Goal: Navigation & Orientation: Find specific page/section

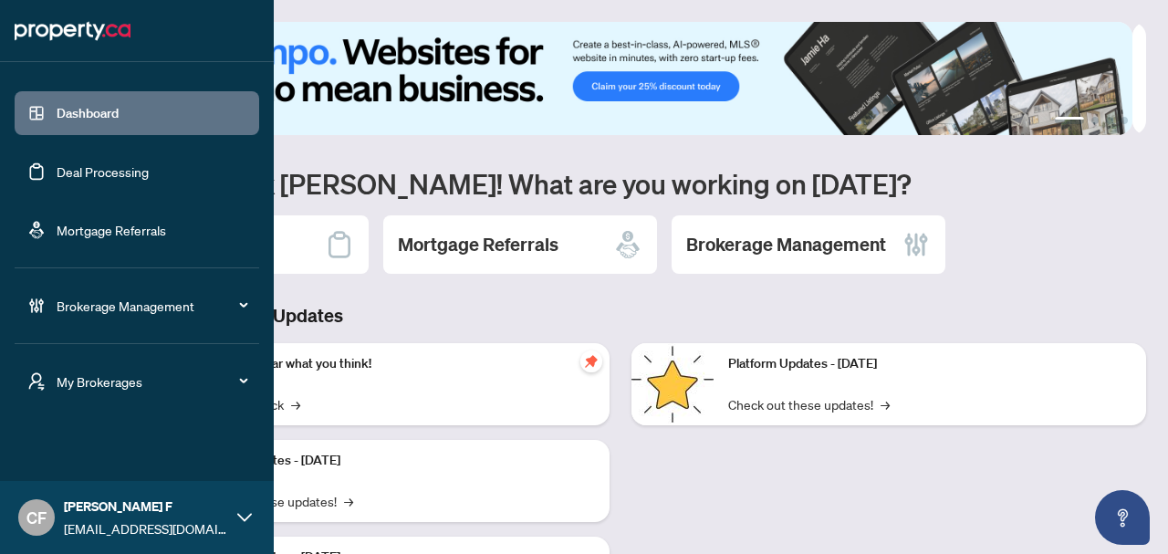
click at [120, 361] on div "My Brokerages" at bounding box center [137, 381] width 244 height 44
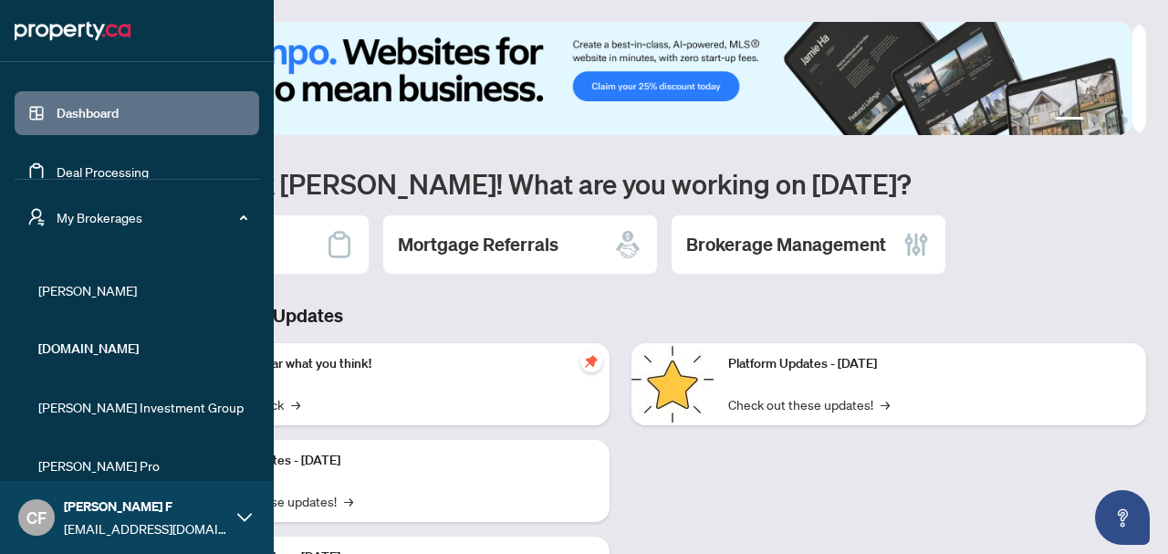
click at [121, 388] on li "[PERSON_NAME] Investment Group" at bounding box center [137, 407] width 244 height 44
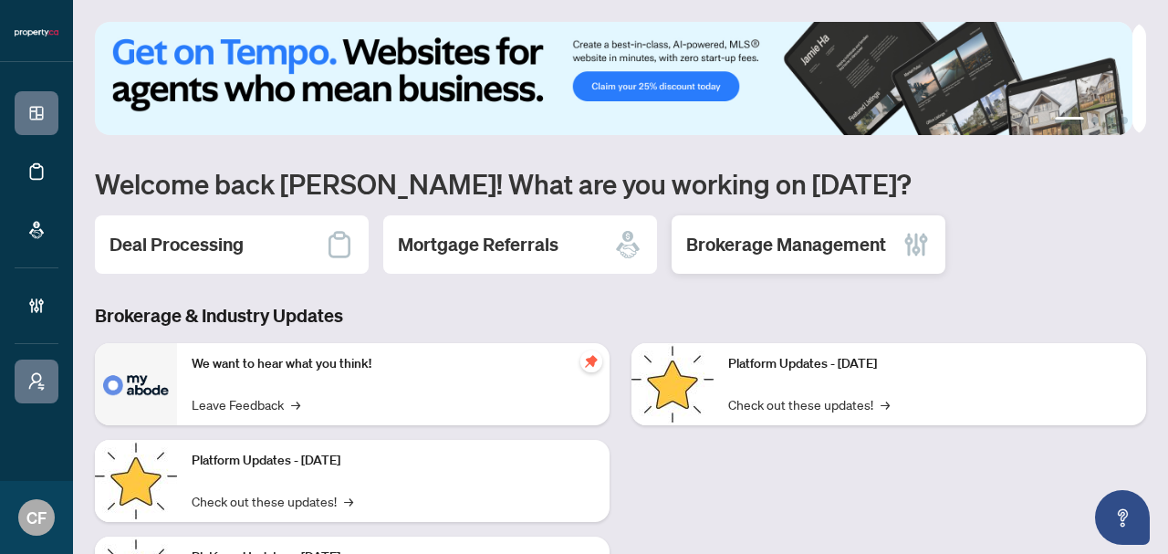
click at [785, 247] on h2 "Brokerage Management" at bounding box center [786, 245] width 200 height 26
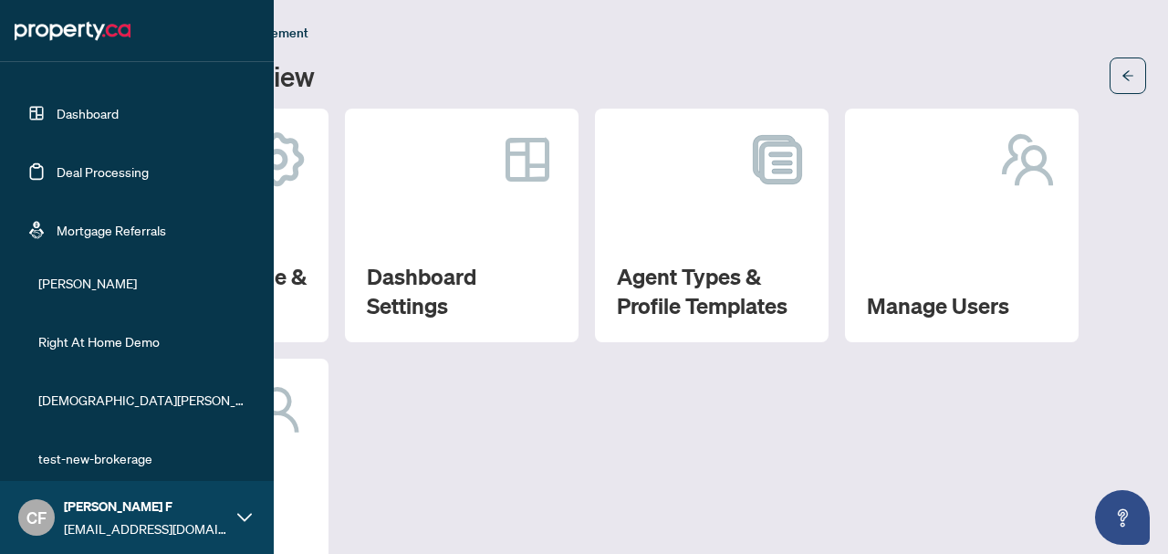
scroll to position [565, 0]
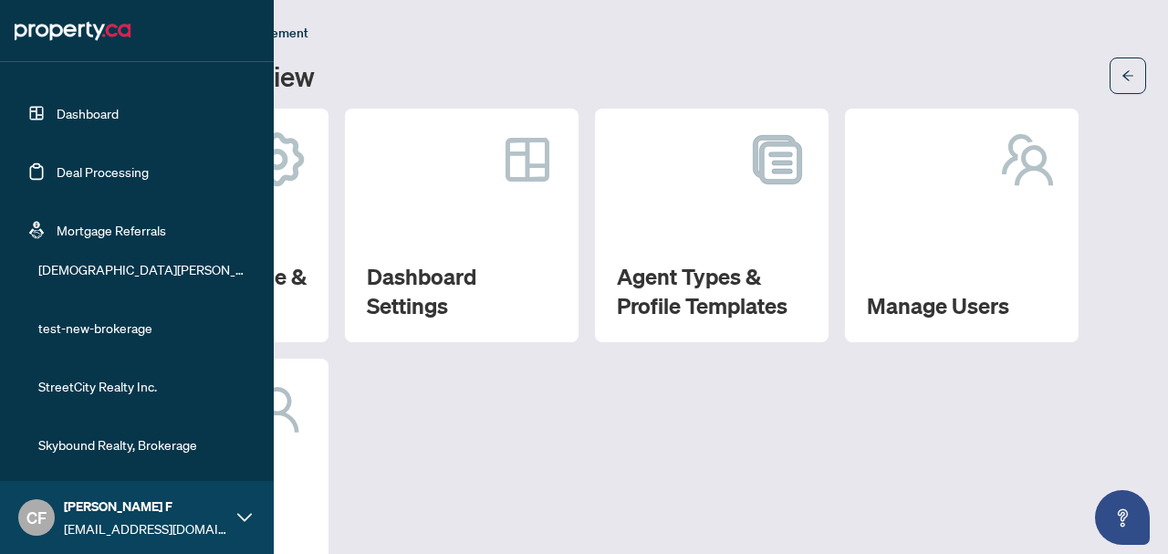
click at [96, 448] on span "Skybound Realty, Brokerage" at bounding box center [142, 444] width 208 height 20
